Goal: Task Accomplishment & Management: Complete application form

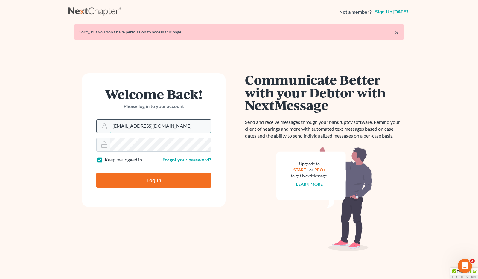
click at [182, 124] on input "brittcostomarnold@gmail.com" at bounding box center [160, 126] width 101 height 13
drag, startPoint x: 182, startPoint y: 124, endPoint x: 101, endPoint y: 125, distance: 81.4
click at [101, 125] on div "brittcostomarnold@gmail.com" at bounding box center [153, 126] width 115 height 14
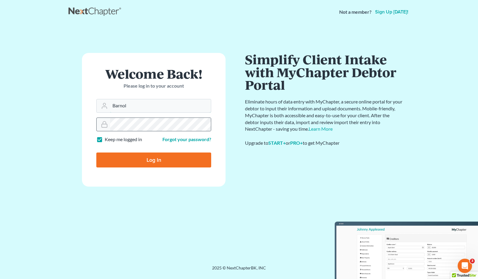
type input "barnold@arnoldlawoffices.com"
click at [77, 128] on div "Welcome Back! Please log in to your account Email Address barnold@arnoldlawoffi…" at bounding box center [154, 145] width 171 height 184
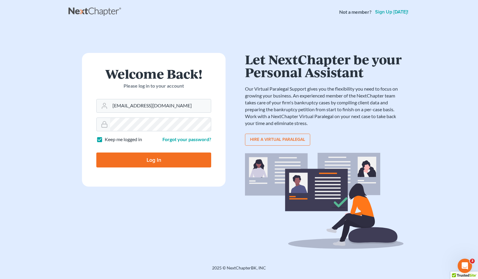
click at [129, 159] on input "Log In" at bounding box center [153, 160] width 115 height 15
type input "Thinking..."
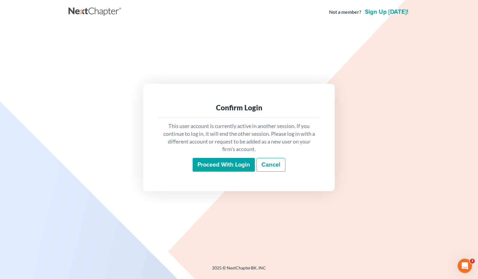
click at [241, 166] on input "Proceed with login" at bounding box center [224, 165] width 62 height 14
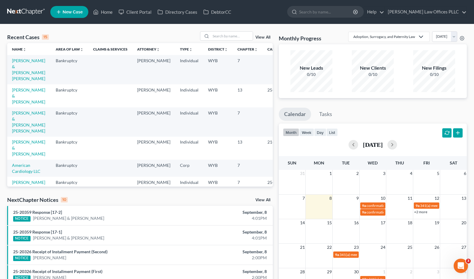
click at [202, 237] on div "4:01PM" at bounding box center [226, 238] width 81 height 6
click at [22, 127] on link "[PERSON_NAME] & [PERSON_NAME] [PERSON_NAME]" at bounding box center [28, 121] width 33 height 23
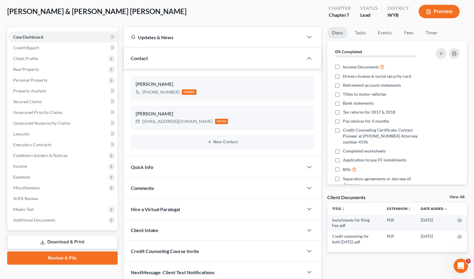
scroll to position [57, 0]
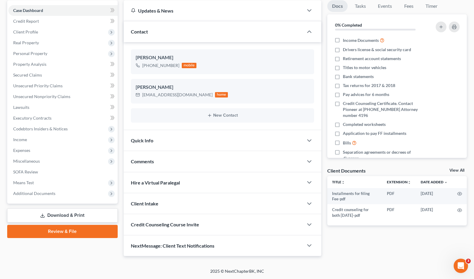
click at [80, 211] on link "Download & Print" at bounding box center [62, 216] width 110 height 14
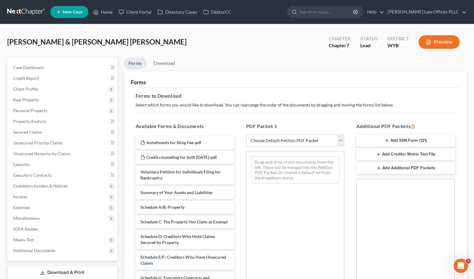
click at [410, 140] on button "Add SSN Form (121)" at bounding box center [405, 141] width 99 height 13
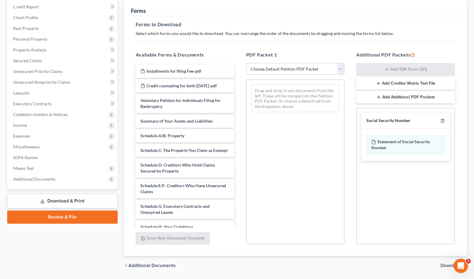
scroll to position [90, 0]
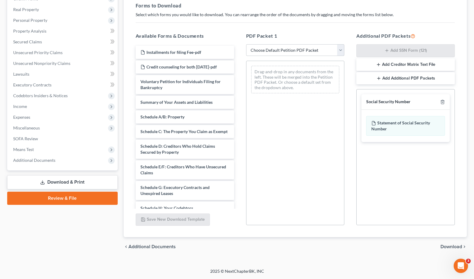
click at [452, 245] on span "Download" at bounding box center [451, 247] width 22 height 5
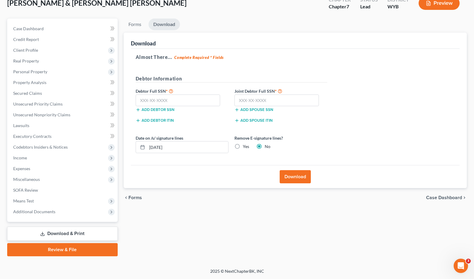
scroll to position [39, 0]
click at [137, 102] on input "text" at bounding box center [178, 101] width 85 height 12
type input "505-25-5179"
click at [239, 100] on input "text" at bounding box center [276, 101] width 85 height 12
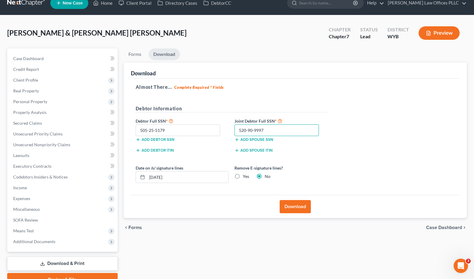
type input "520-90-9997"
click at [299, 206] on button "Download" at bounding box center [295, 206] width 31 height 13
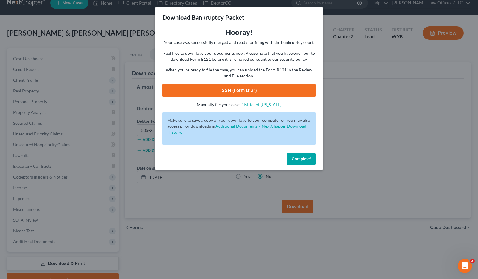
click at [249, 92] on link "SSN (Form B121)" at bounding box center [239, 90] width 153 height 13
drag, startPoint x: 307, startPoint y: 156, endPoint x: 302, endPoint y: 153, distance: 5.5
click at [307, 156] on button "Complete!" at bounding box center [301, 159] width 29 height 12
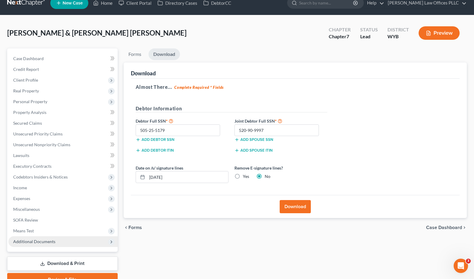
click at [52, 239] on span "Additional Documents" at bounding box center [62, 242] width 109 height 11
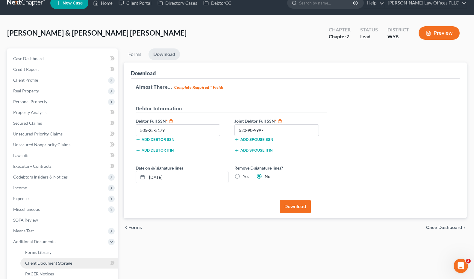
click at [64, 261] on span "Client Document Storage" at bounding box center [48, 263] width 47 height 5
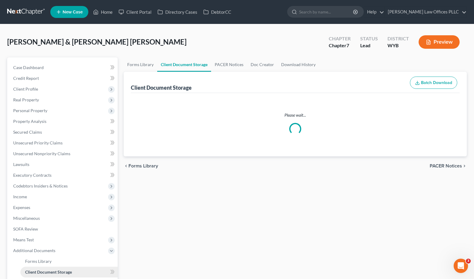
select select "0"
select select "4"
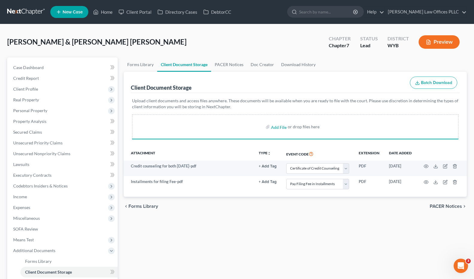
select select "0"
select select "4"
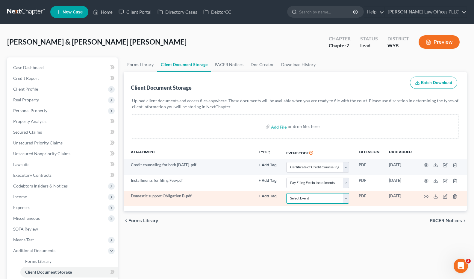
click at [347, 199] on select "Select Event Certificate of Credit Counseling Chapter 13 Plan Domestic Support …" at bounding box center [317, 198] width 63 height 10
select select "2"
click at [286, 193] on select "Select Event Certificate of Credit Counseling Chapter 13 Plan Domestic Support …" at bounding box center [317, 198] width 63 height 10
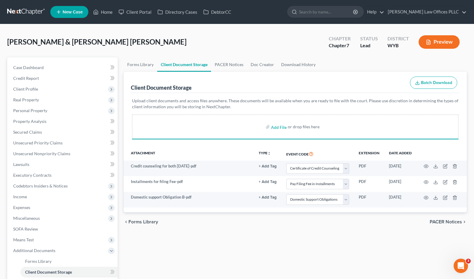
select select "0"
select select "4"
select select "2"
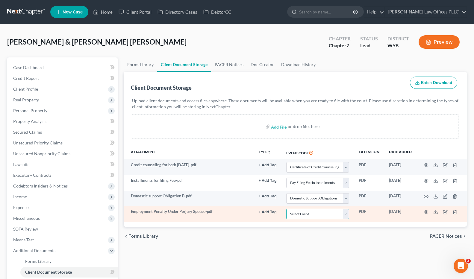
click at [346, 214] on select "Select Event Certificate of Credit Counseling Chapter 13 Plan Domestic Support …" at bounding box center [317, 214] width 63 height 10
select select "3"
click at [286, 209] on select "Select Event Certificate of Credit Counseling Chapter 13 Plan Domestic Support …" at bounding box center [317, 214] width 63 height 10
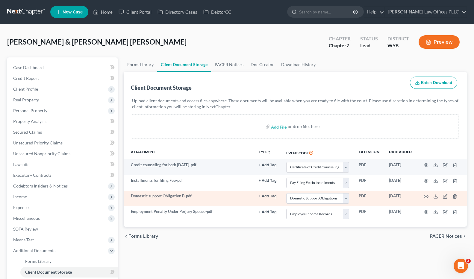
drag, startPoint x: 349, startPoint y: 249, endPoint x: 230, endPoint y: 191, distance: 131.9
click at [345, 248] on div "Forms Library Client Document Storage PACER Notices Doc Creator Download Histor…" at bounding box center [295, 203] width 349 height 292
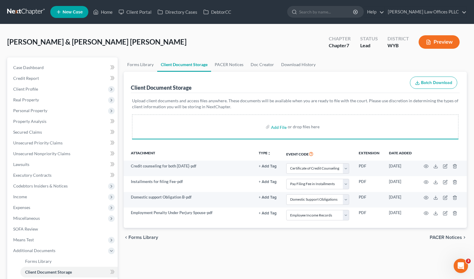
select select "0"
select select "4"
select select "2"
select select "3"
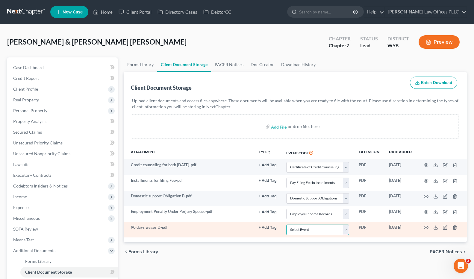
click at [348, 230] on select "Select Event Certificate of Credit Counseling Chapter 13 Plan Domestic Support …" at bounding box center [317, 230] width 63 height 10
select select "3"
click at [286, 225] on select "Select Event Certificate of Credit Counseling Chapter 13 Plan Domestic Support …" at bounding box center [317, 230] width 63 height 10
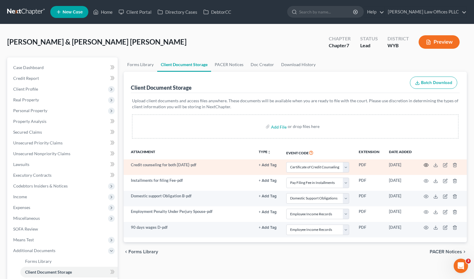
click at [427, 165] on icon "button" at bounding box center [426, 165] width 5 height 5
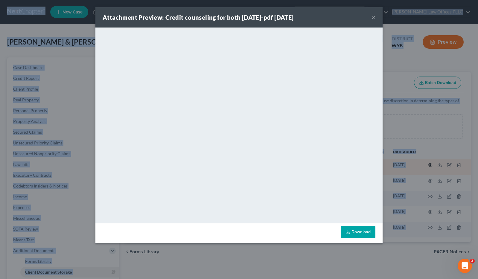
click at [427, 165] on div "Attachment Preview: Credit counseling for both 9-4-2025-pdf 09/05/2025 × <objec…" at bounding box center [239, 139] width 478 height 279
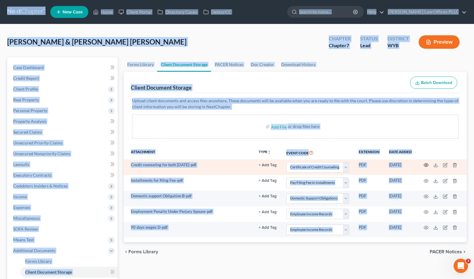
click at [427, 165] on icon "button" at bounding box center [426, 165] width 5 height 5
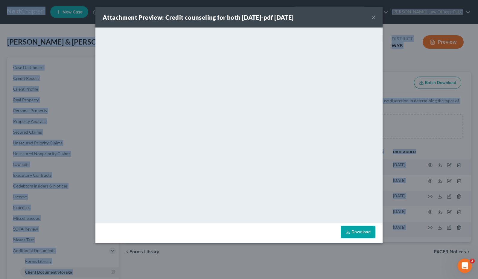
click at [372, 16] on button "×" at bounding box center [374, 17] width 4 height 7
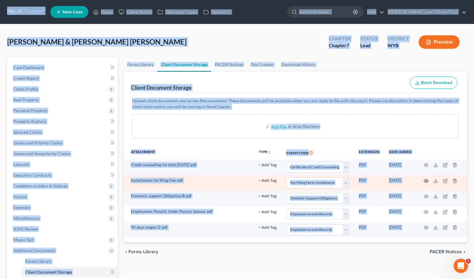
click at [426, 180] on icon "button" at bounding box center [426, 181] width 5 height 5
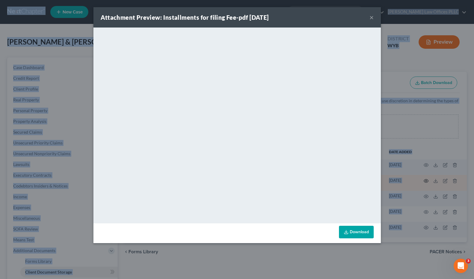
click at [426, 180] on div "Attachment Preview: Installments for filing Fee-pdf 09/08/2025 × <object ng-att…" at bounding box center [237, 139] width 474 height 279
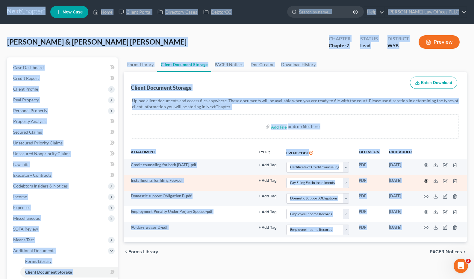
click at [426, 180] on icon "button" at bounding box center [426, 181] width 5 height 5
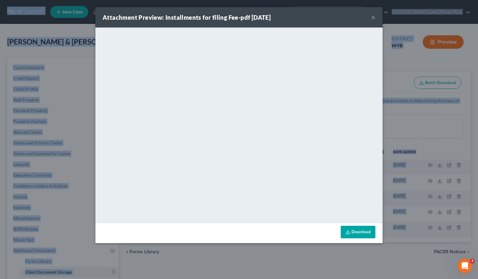
click at [372, 17] on button "×" at bounding box center [374, 17] width 4 height 7
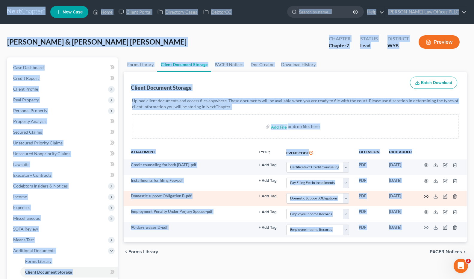
click at [425, 196] on circle "button" at bounding box center [425, 196] width 1 height 1
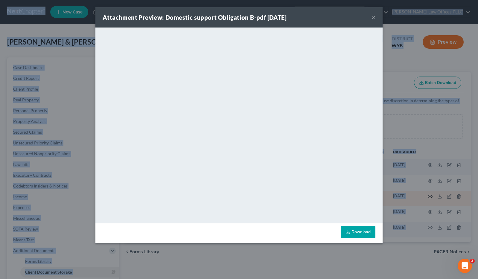
click at [426, 196] on div "Attachment Preview: Domestic support Obligation B-pdf 09/08/2025 × <object ng-a…" at bounding box center [239, 139] width 478 height 279
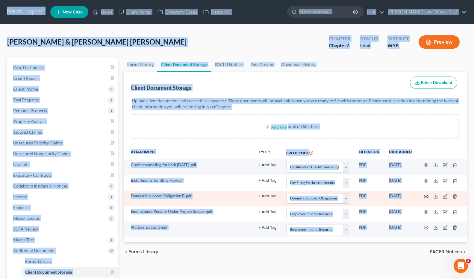
click at [426, 196] on icon "button" at bounding box center [426, 196] width 5 height 5
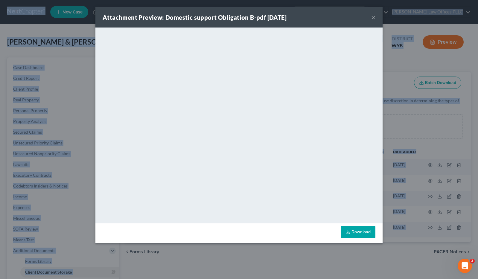
click at [373, 17] on button "×" at bounding box center [374, 17] width 4 height 7
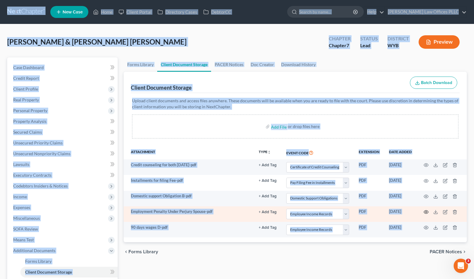
click at [426, 212] on icon "button" at bounding box center [426, 212] width 5 height 5
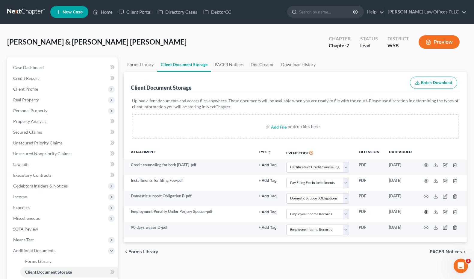
click at [426, 212] on icon "button" at bounding box center [426, 212] width 5 height 5
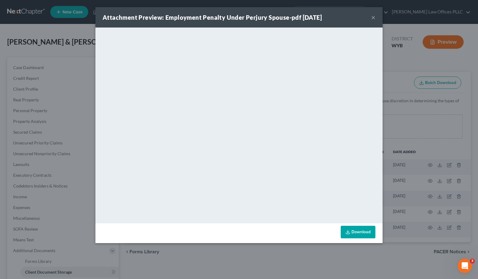
click at [375, 16] on button "×" at bounding box center [374, 17] width 4 height 7
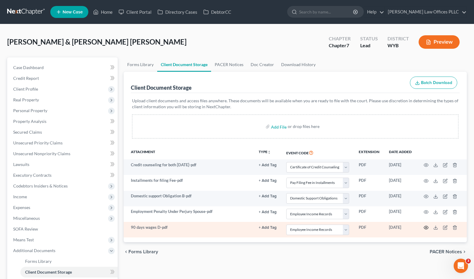
click at [426, 228] on circle "button" at bounding box center [425, 227] width 1 height 1
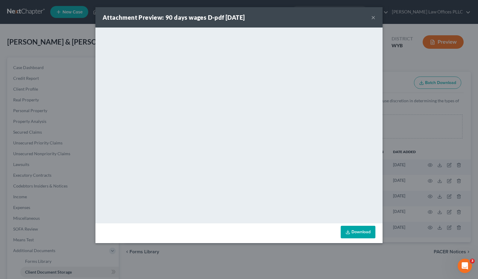
click at [373, 16] on button "×" at bounding box center [374, 17] width 4 height 7
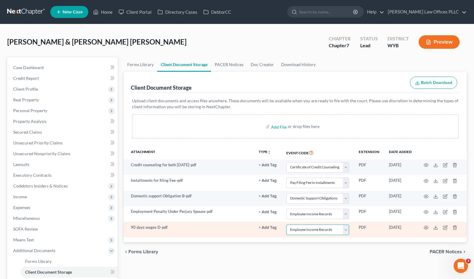
click at [346, 230] on select "Select Event Certificate of Credit Counseling Chapter 13 Plan Domestic Support …" at bounding box center [317, 230] width 63 height 10
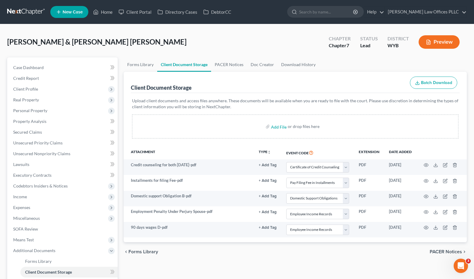
click at [310, 256] on div "chevron_left Forms Library PACER Notices chevron_right" at bounding box center [295, 252] width 343 height 19
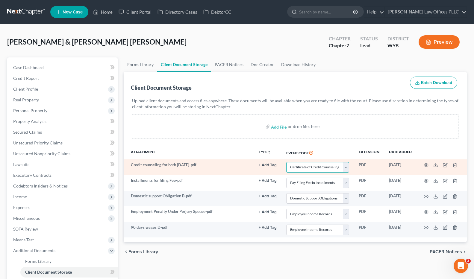
click at [346, 168] on select "Select Event Certificate of Credit Counseling Chapter 13 Plan Domestic Support …" at bounding box center [317, 167] width 63 height 10
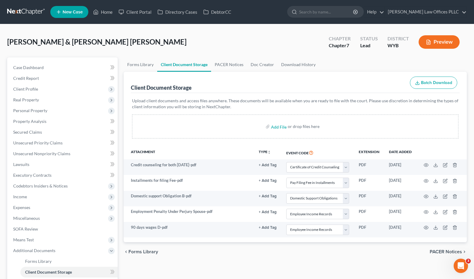
click at [362, 125] on div "Add File or drop files here" at bounding box center [295, 127] width 326 height 24
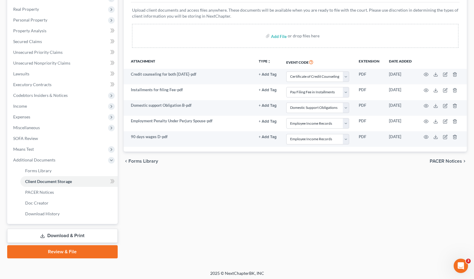
scroll to position [93, 0]
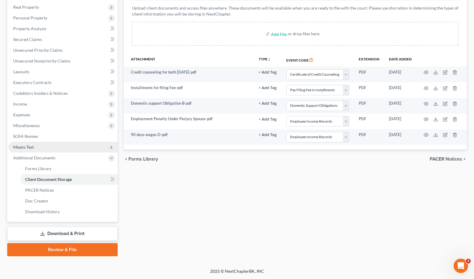
click at [34, 145] on span "Means Test" at bounding box center [23, 147] width 21 height 5
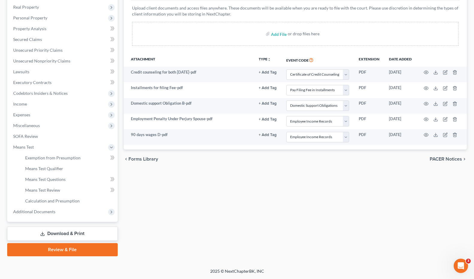
click at [77, 251] on link "Review & File" at bounding box center [62, 249] width 110 height 13
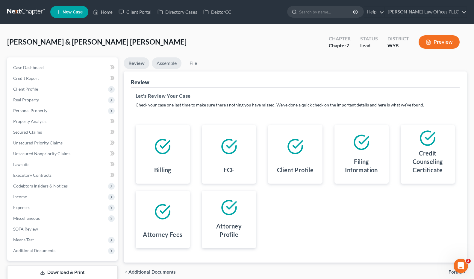
click at [169, 63] on link "Assemble" at bounding box center [167, 63] width 30 height 12
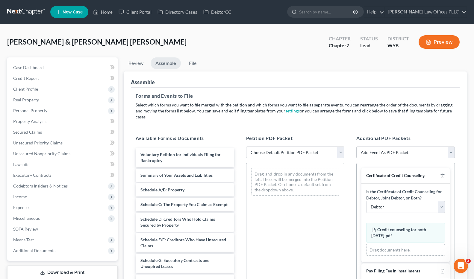
click at [340, 147] on select "Choose Default Petition PDF Packet Complete Bankruptcy Petition (all forms and …" at bounding box center [295, 153] width 99 height 12
select select "4"
click at [246, 147] on select "Choose Default Petition PDF Packet Complete Bankruptcy Petition (all forms and …" at bounding box center [295, 153] width 99 height 12
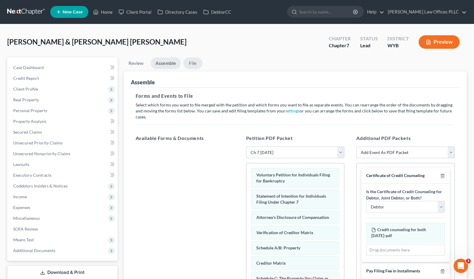
click at [195, 61] on link "File" at bounding box center [192, 63] width 19 height 12
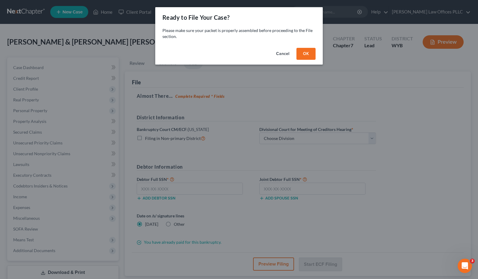
click at [308, 52] on button "OK" at bounding box center [306, 54] width 19 height 12
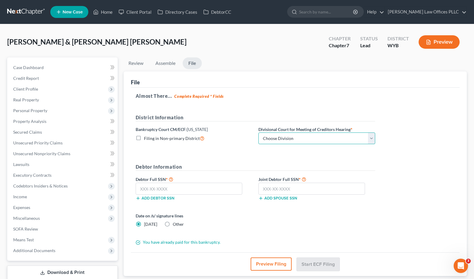
click at [371, 137] on select "Choose Division Cheyenne" at bounding box center [316, 139] width 117 height 12
select select "0"
click at [258, 133] on select "Choose Division Cheyenne" at bounding box center [316, 139] width 117 height 12
click at [140, 190] on input "text" at bounding box center [189, 189] width 107 height 12
type input "505-25-5179"
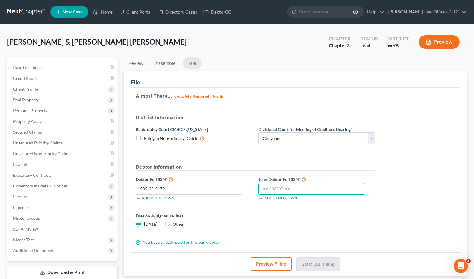
click at [261, 190] on input "text" at bounding box center [311, 189] width 107 height 12
type input "520-90-9997"
click at [316, 264] on button "Start ECF Filing" at bounding box center [318, 264] width 43 height 13
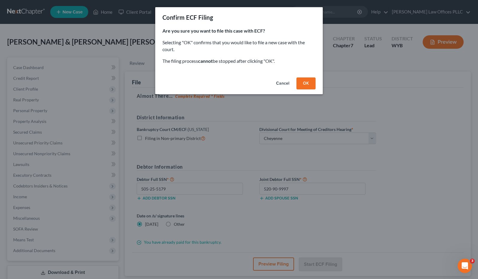
click at [308, 82] on button "OK" at bounding box center [306, 84] width 19 height 12
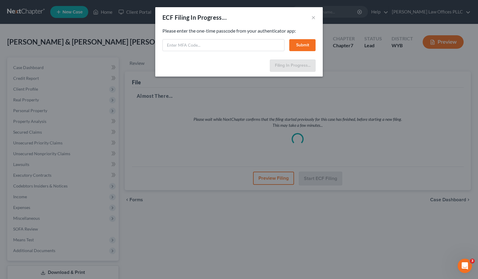
click at [336, 238] on div "ECF Filing In Progress... × Feel free to download your entire bankruptcy packet…" at bounding box center [239, 139] width 478 height 279
click at [166, 47] on input "text" at bounding box center [224, 45] width 122 height 12
type input "040004"
click at [306, 45] on button "Submit" at bounding box center [303, 45] width 26 height 12
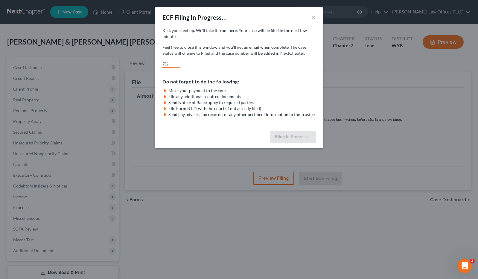
click at [371, 84] on div "ECF Filing In Progress... × Kick your feet up. We’ll take it from here. Your ca…" at bounding box center [239, 139] width 478 height 279
click at [227, 242] on div "ECF Filing In Progress... × Kick your feet up. We’ll take it from here. Your ca…" at bounding box center [239, 139] width 478 height 279
click at [211, 237] on div "ECF Filing In Progress... × Kick your feet up. We’ll take it from here. Your ca…" at bounding box center [239, 139] width 478 height 279
click at [247, 236] on div "ECF Filing In Progress... × Kick your feet up. We’ll take it from here. Your ca…" at bounding box center [239, 139] width 478 height 279
